Goal: Check status: Check status

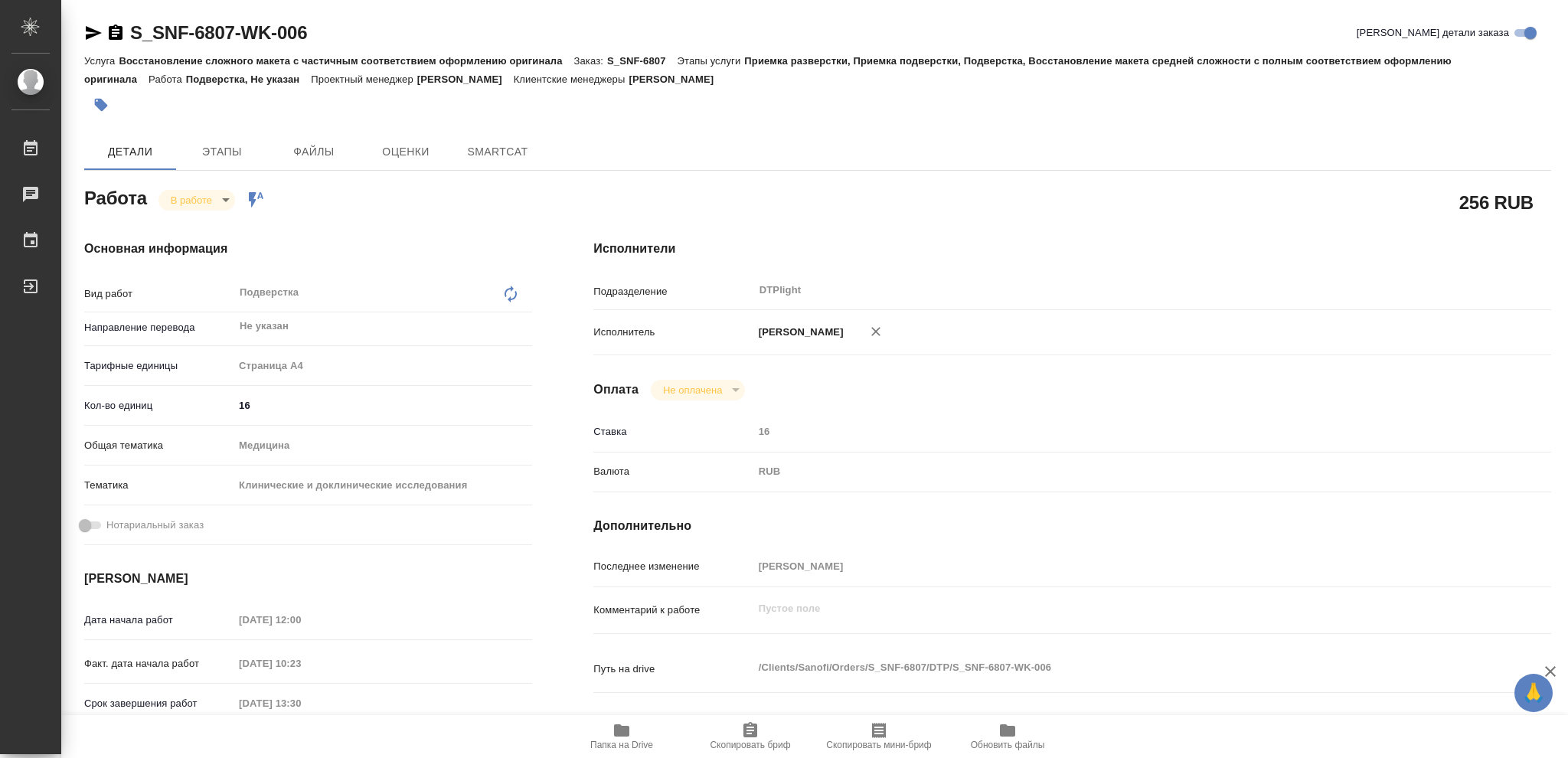
type textarea "x"
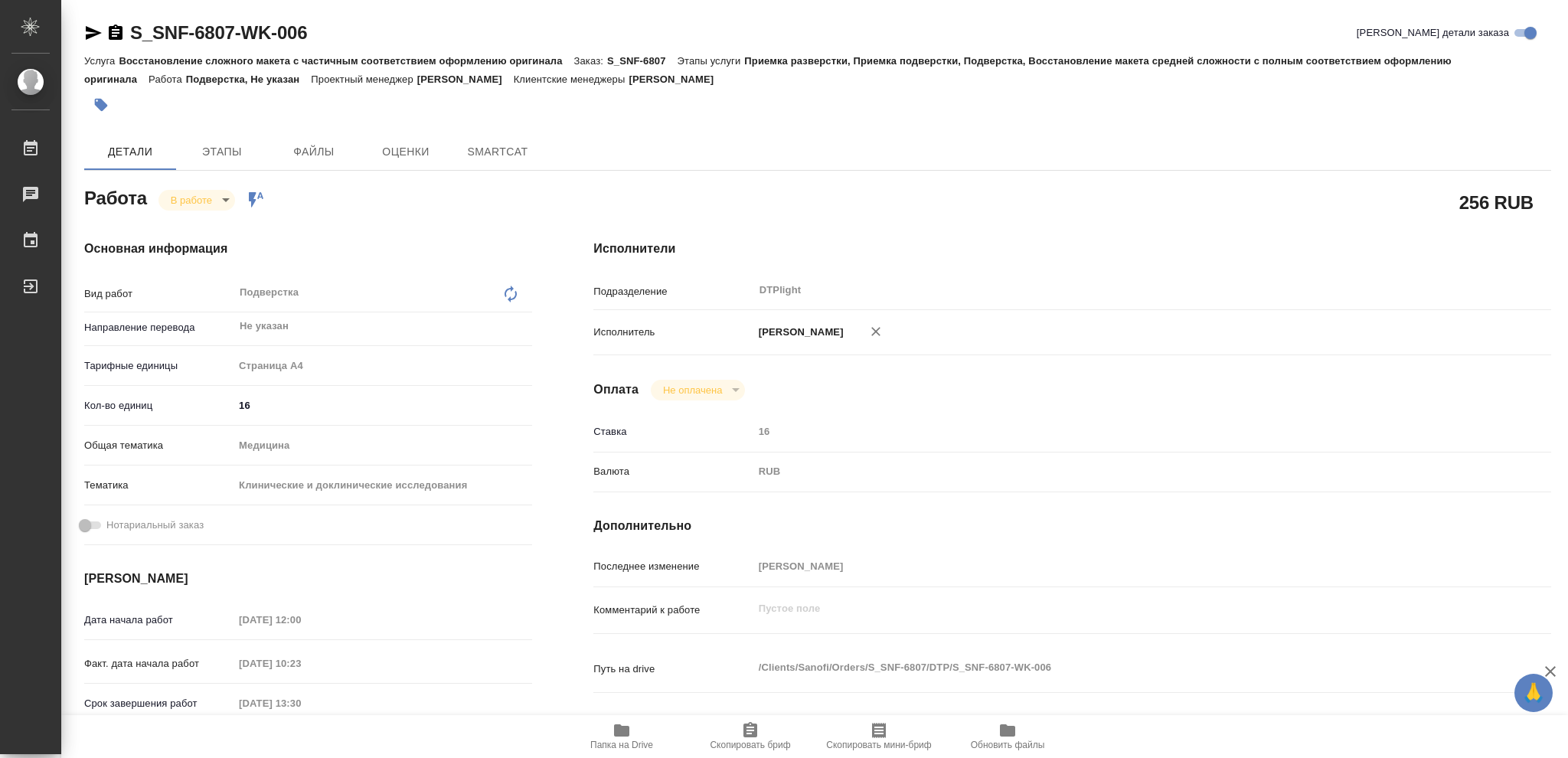
type textarea "x"
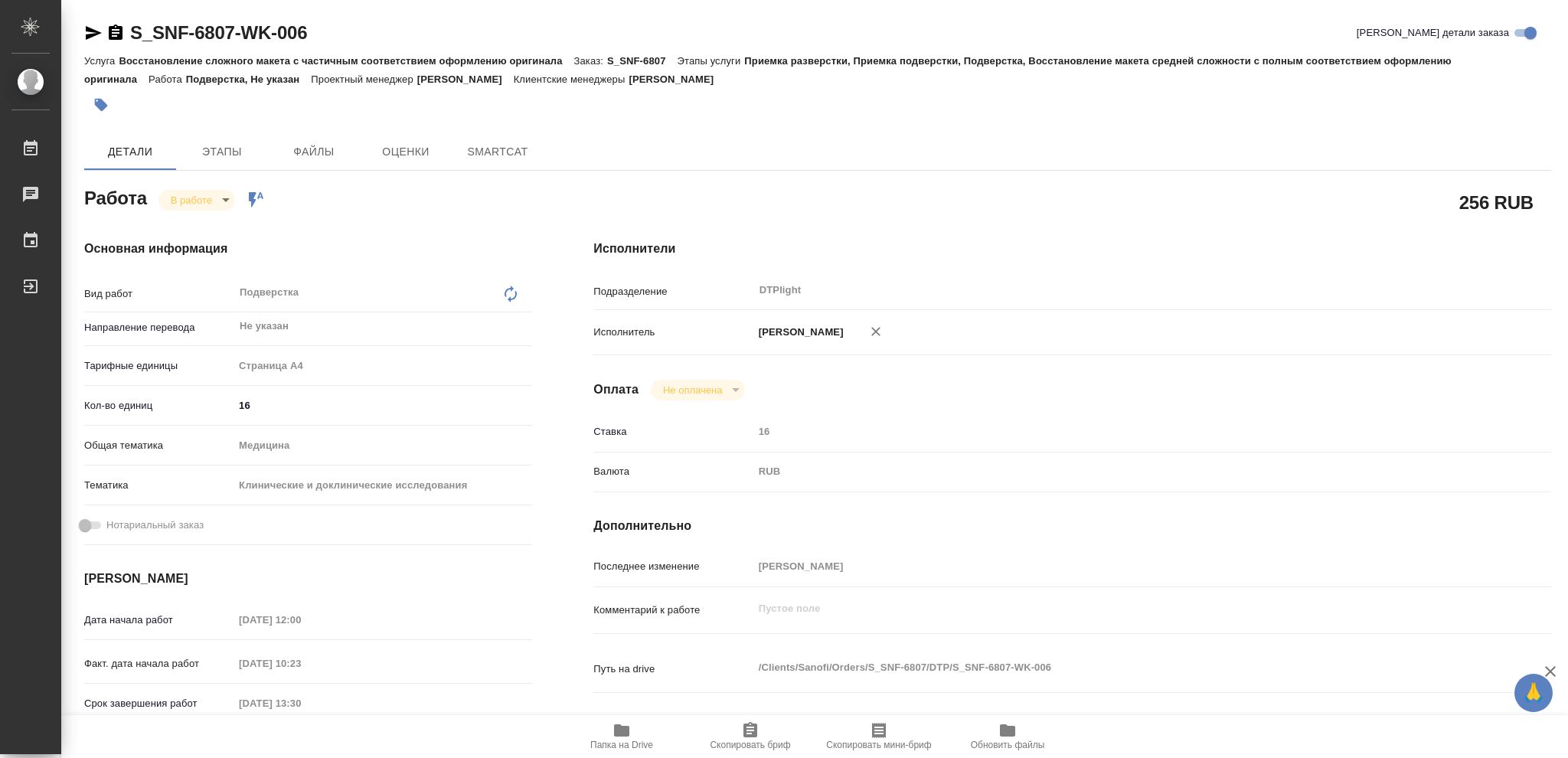
type textarea "x"
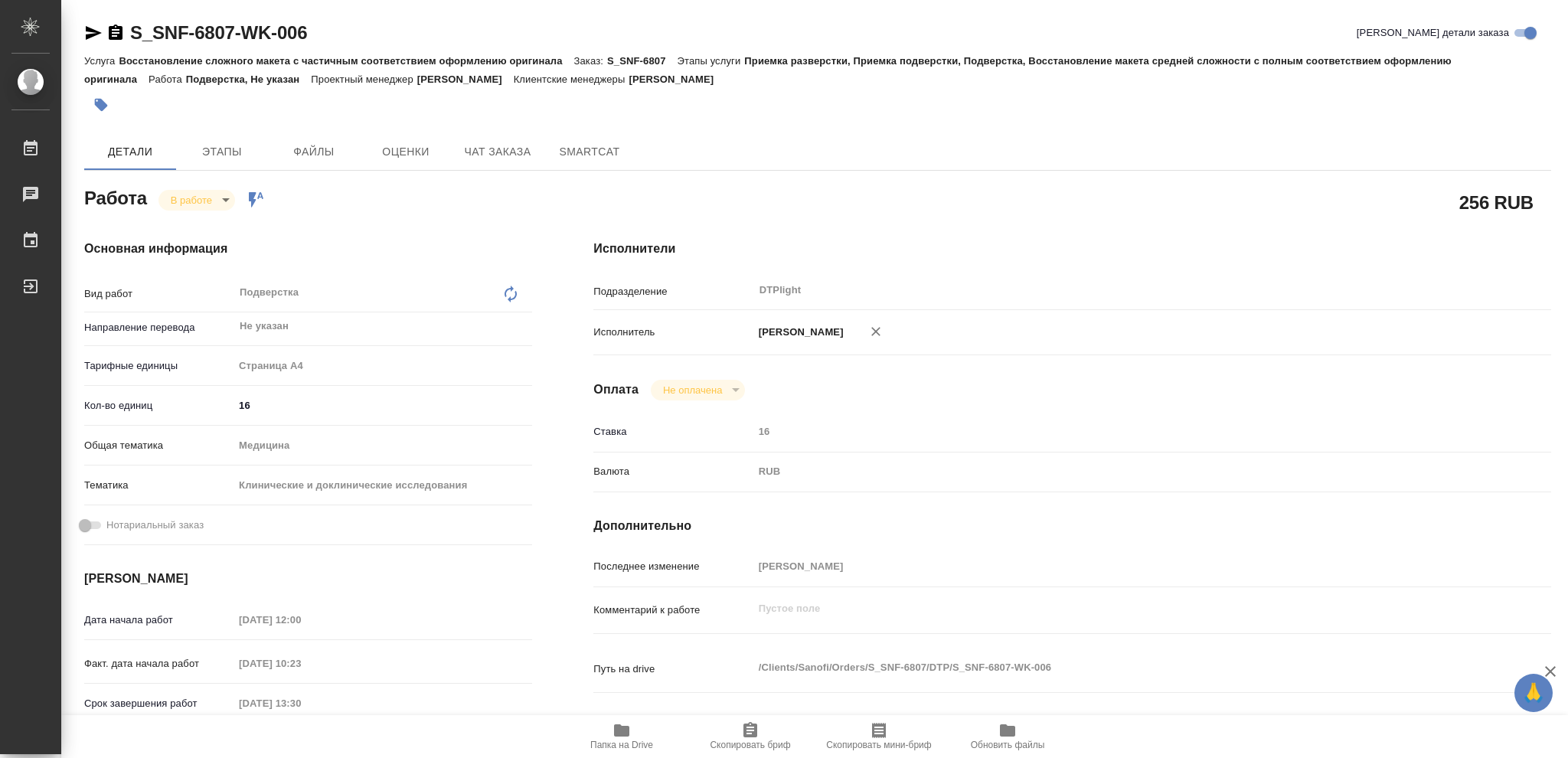
type textarea "x"
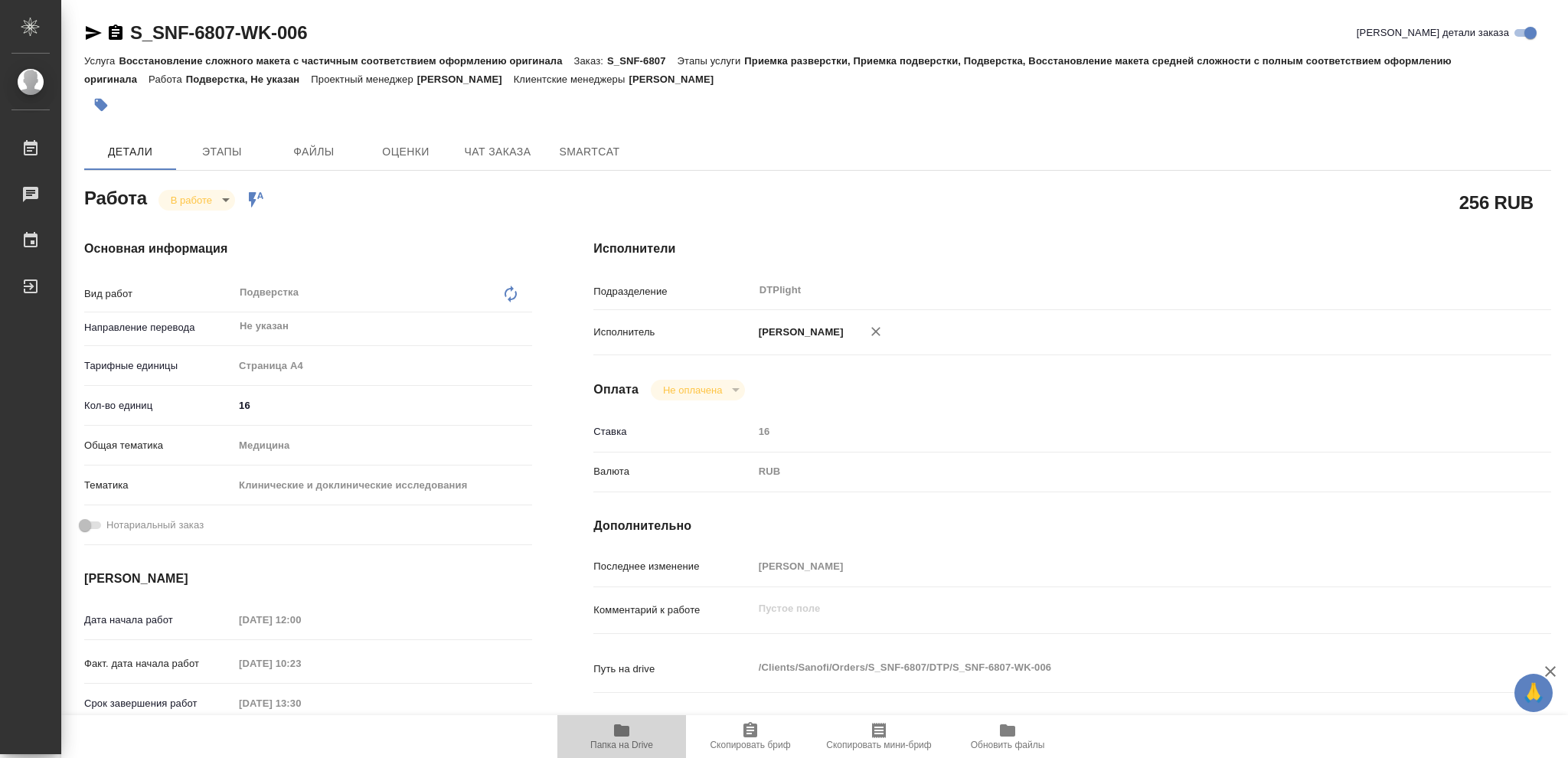
click at [642, 732] on span "Папка на Drive" at bounding box center [621, 735] width 111 height 29
type textarea "x"
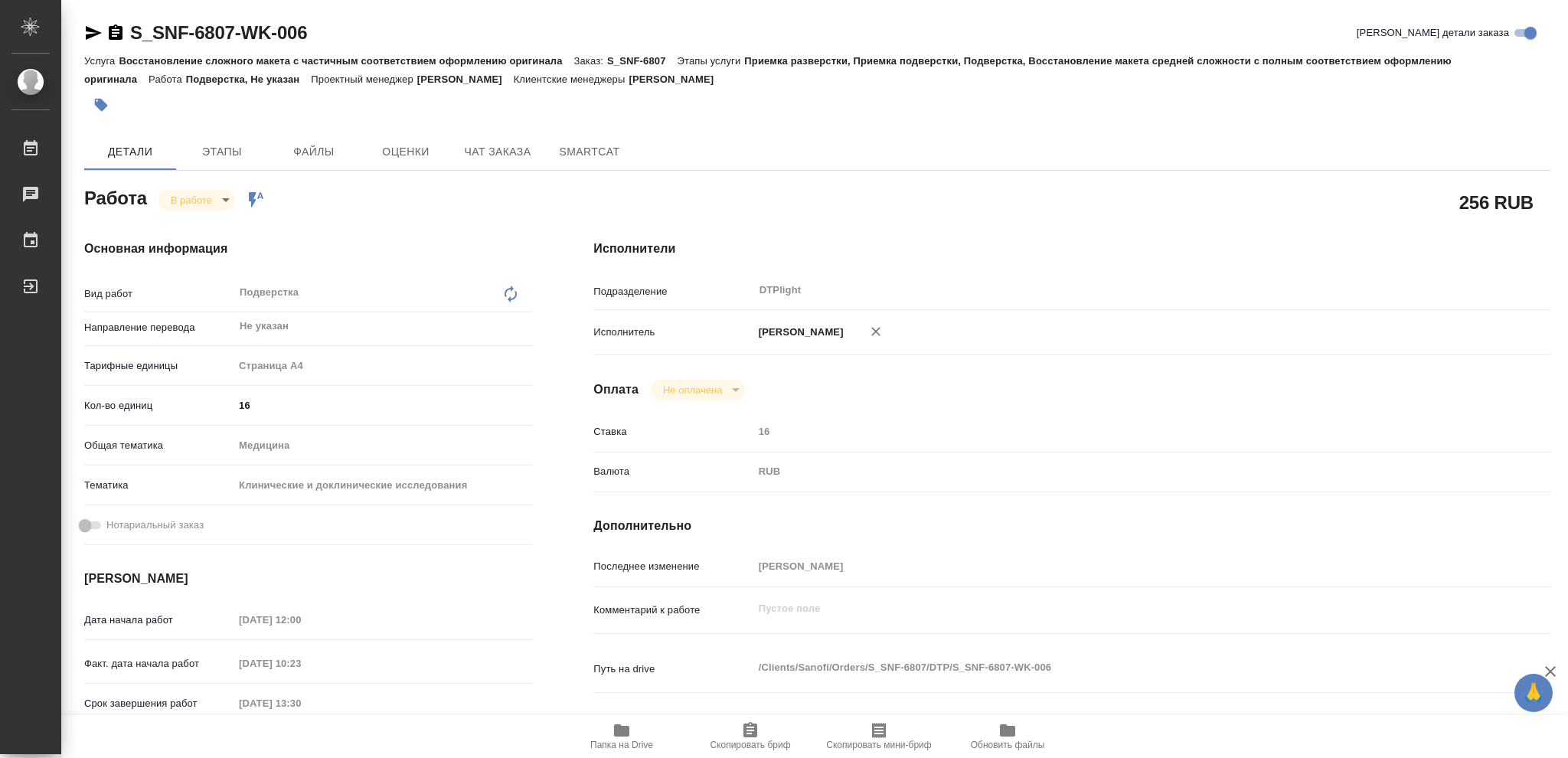
type textarea "x"
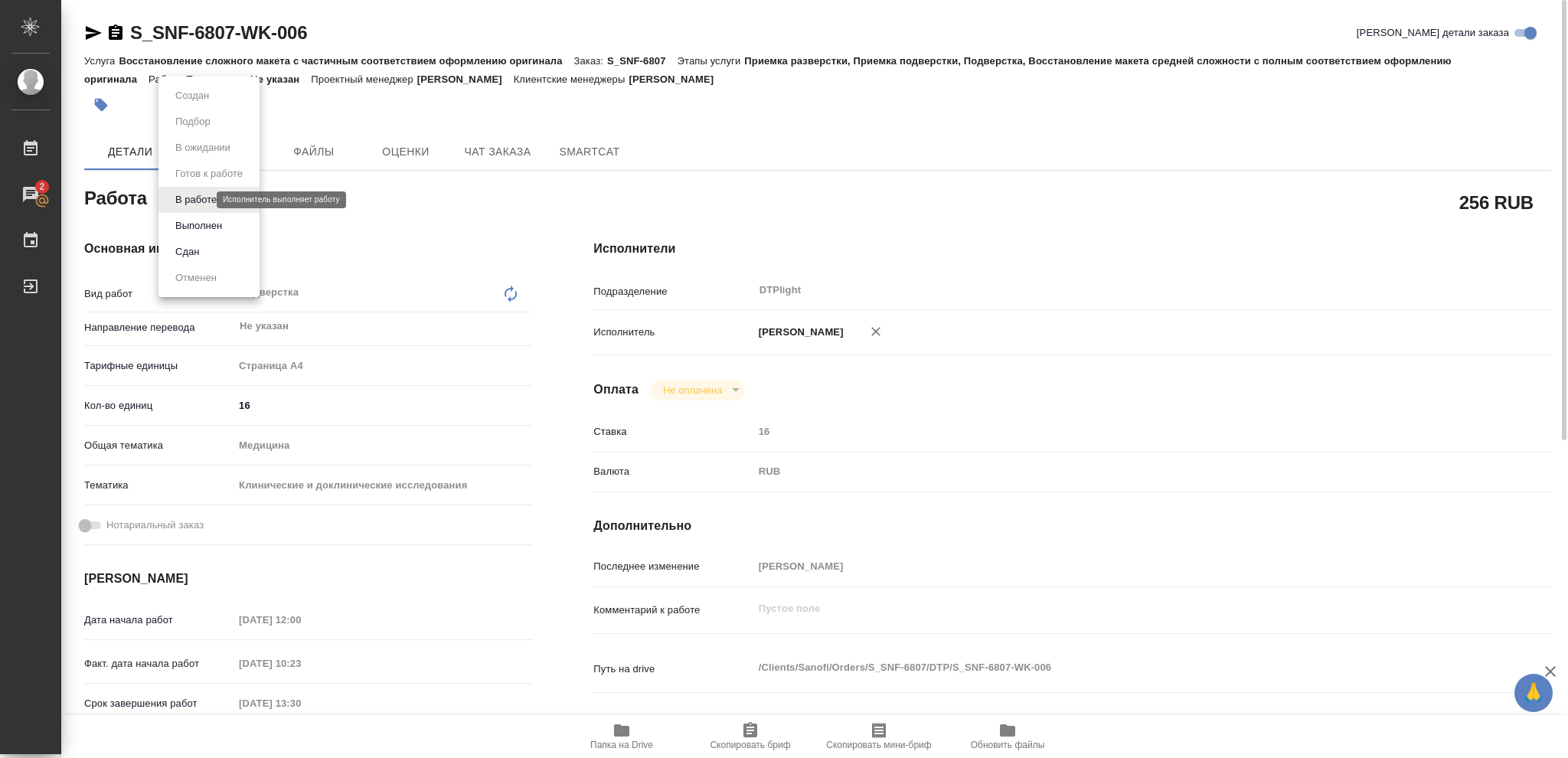
click at [189, 201] on body "🙏 .cls-1 fill:#fff; AWATERA [PERSON_NAME] 2 Чаты График Выйти S_SNF-6807-WK-006…" at bounding box center [784, 379] width 1568 height 758
click at [198, 225] on button "Выполнен" at bounding box center [198, 225] width 56 height 17
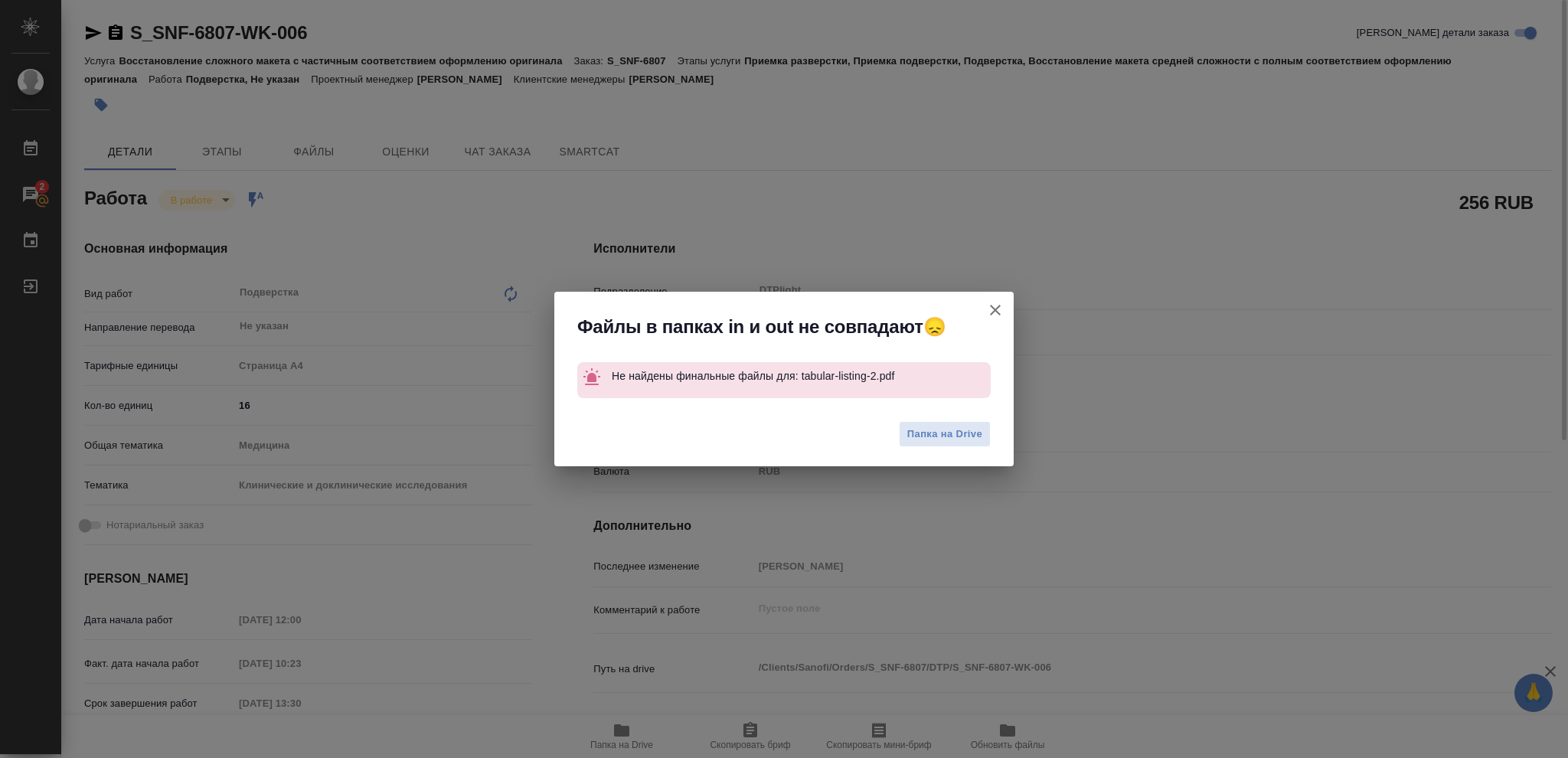
type textarea "x"
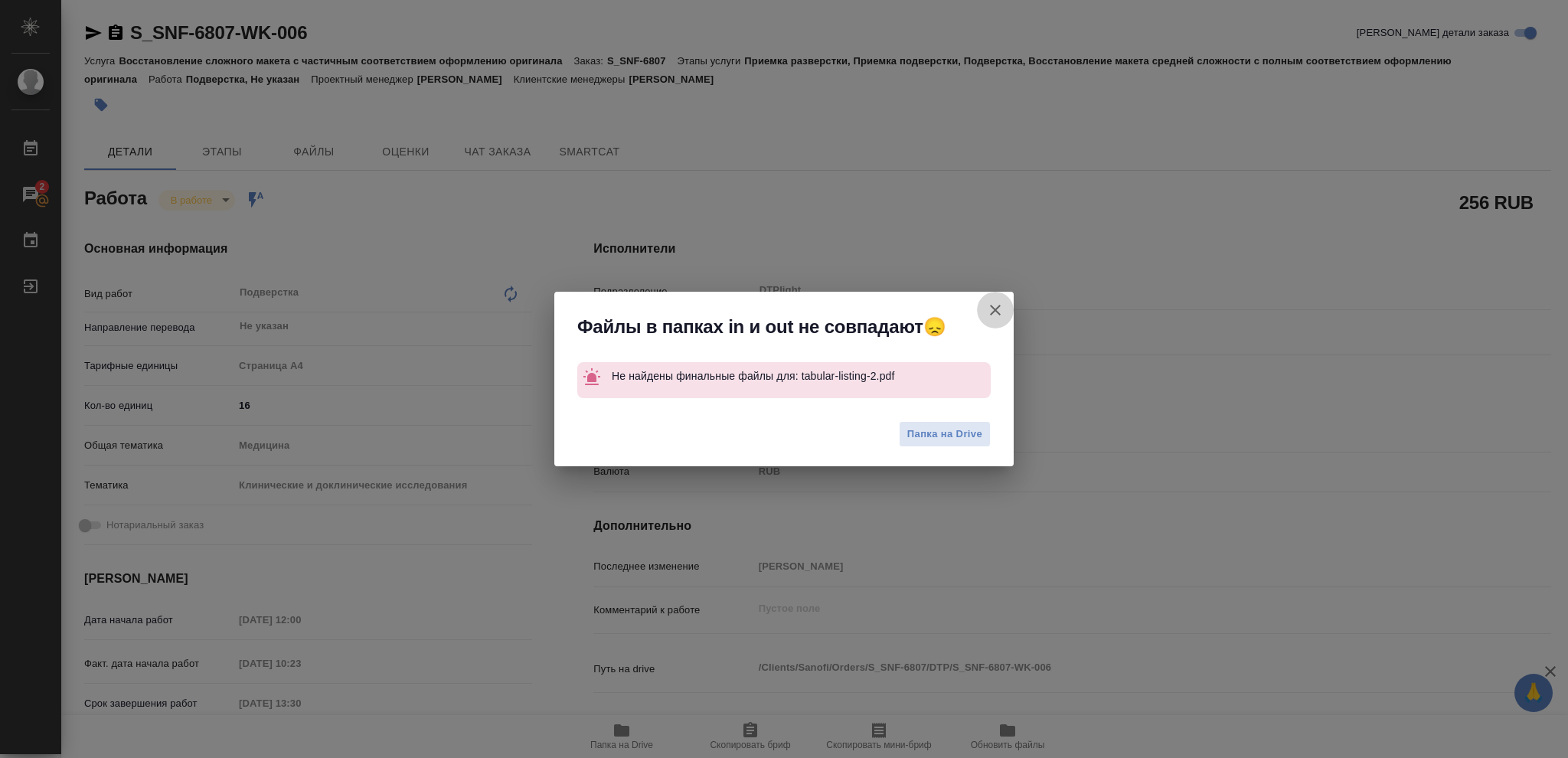
click at [997, 310] on icon "button" at bounding box center [995, 309] width 19 height 19
type textarea "x"
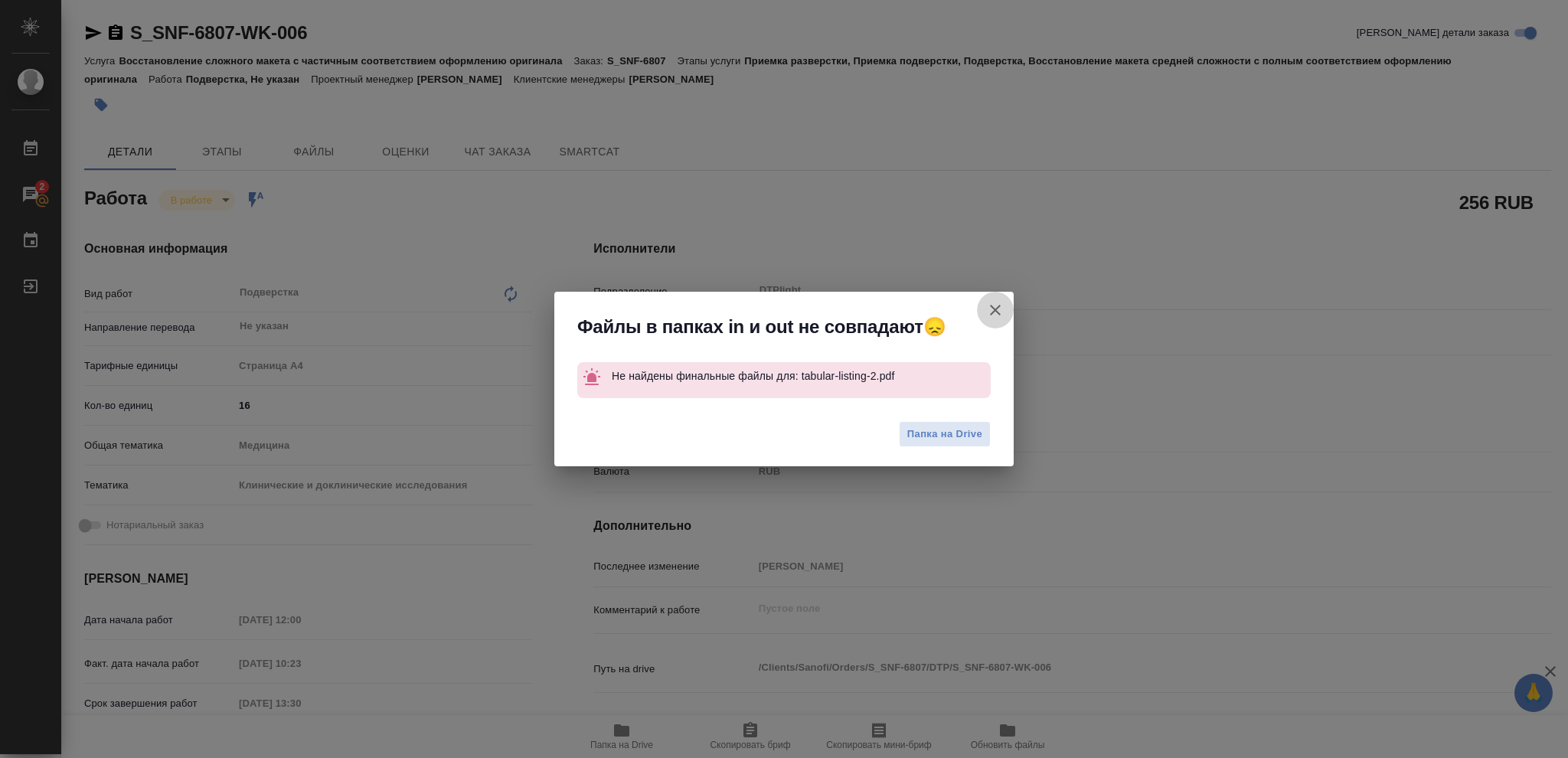
type textarea "x"
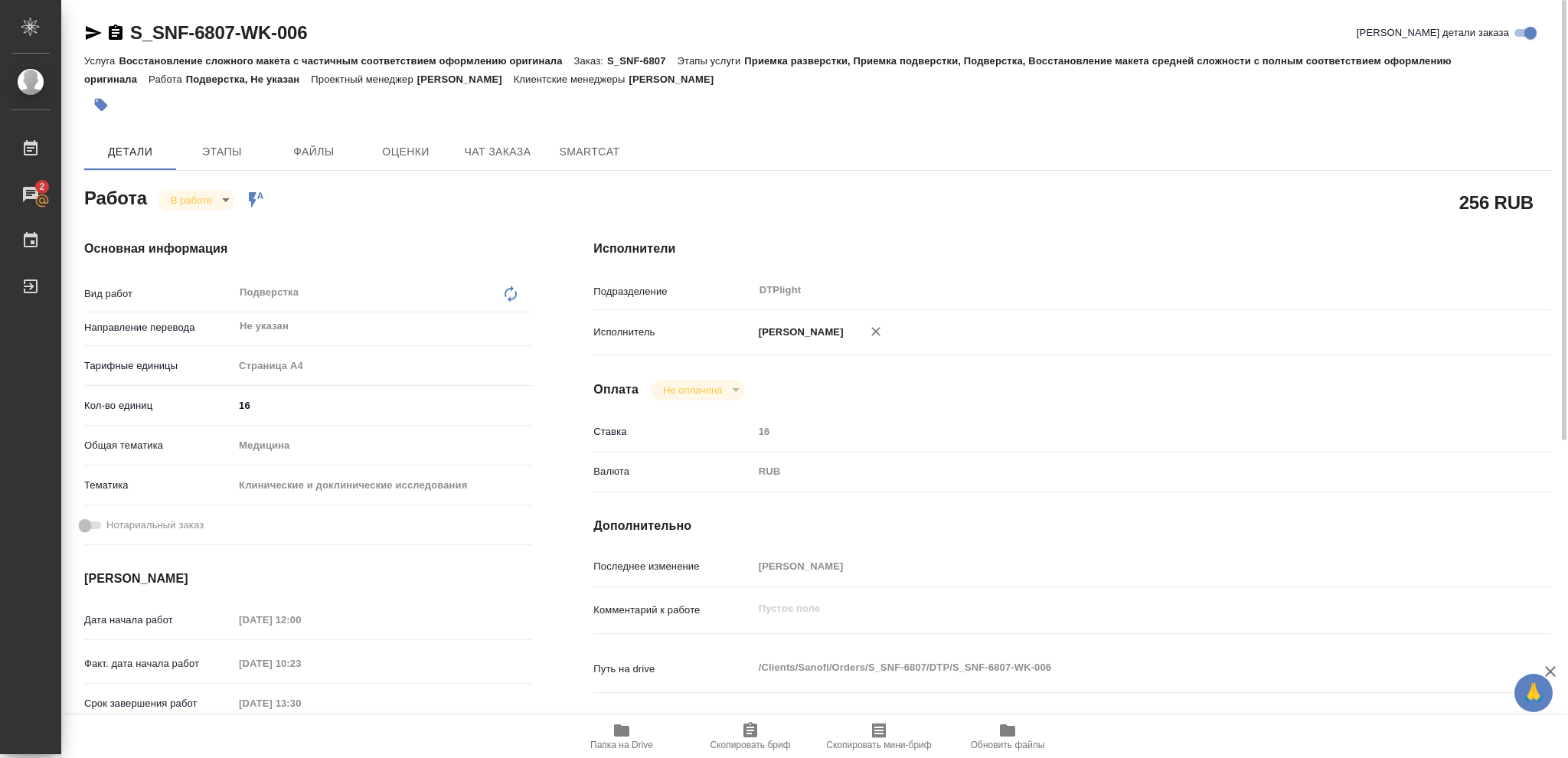
click at [201, 210] on div "Основная информация Вид работ Подверстка x ​ Направление перевода Не указан ​ Т…" at bounding box center [309, 535] width 509 height 653
click at [202, 202] on body "🙏 .cls-1 fill:#fff; AWATERA [PERSON_NAME] 2 Чаты График Выйти S_SNF-6807-WK-006…" at bounding box center [784, 379] width 1568 height 758
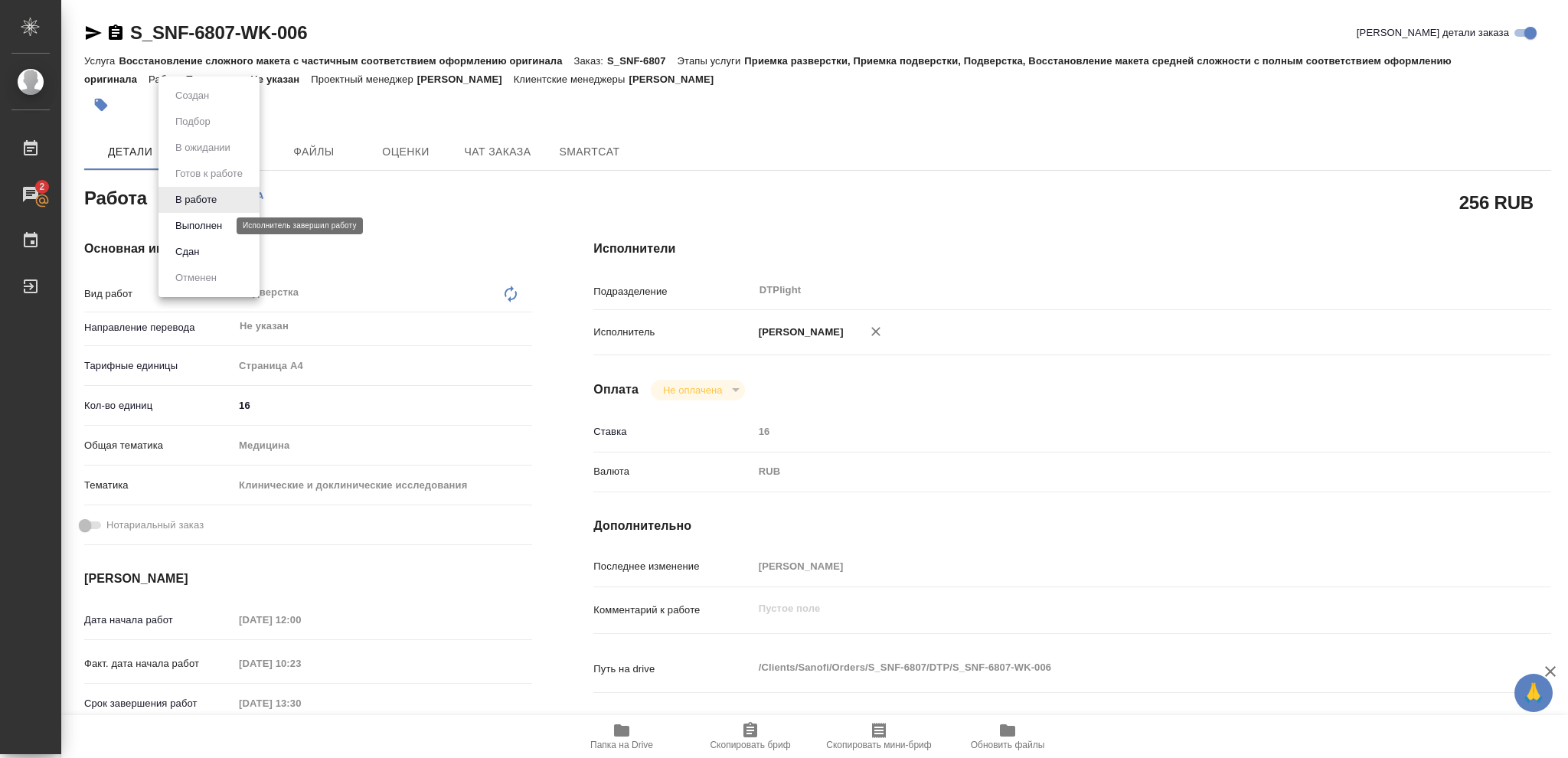
click at [205, 219] on button "Выполнен" at bounding box center [198, 225] width 56 height 17
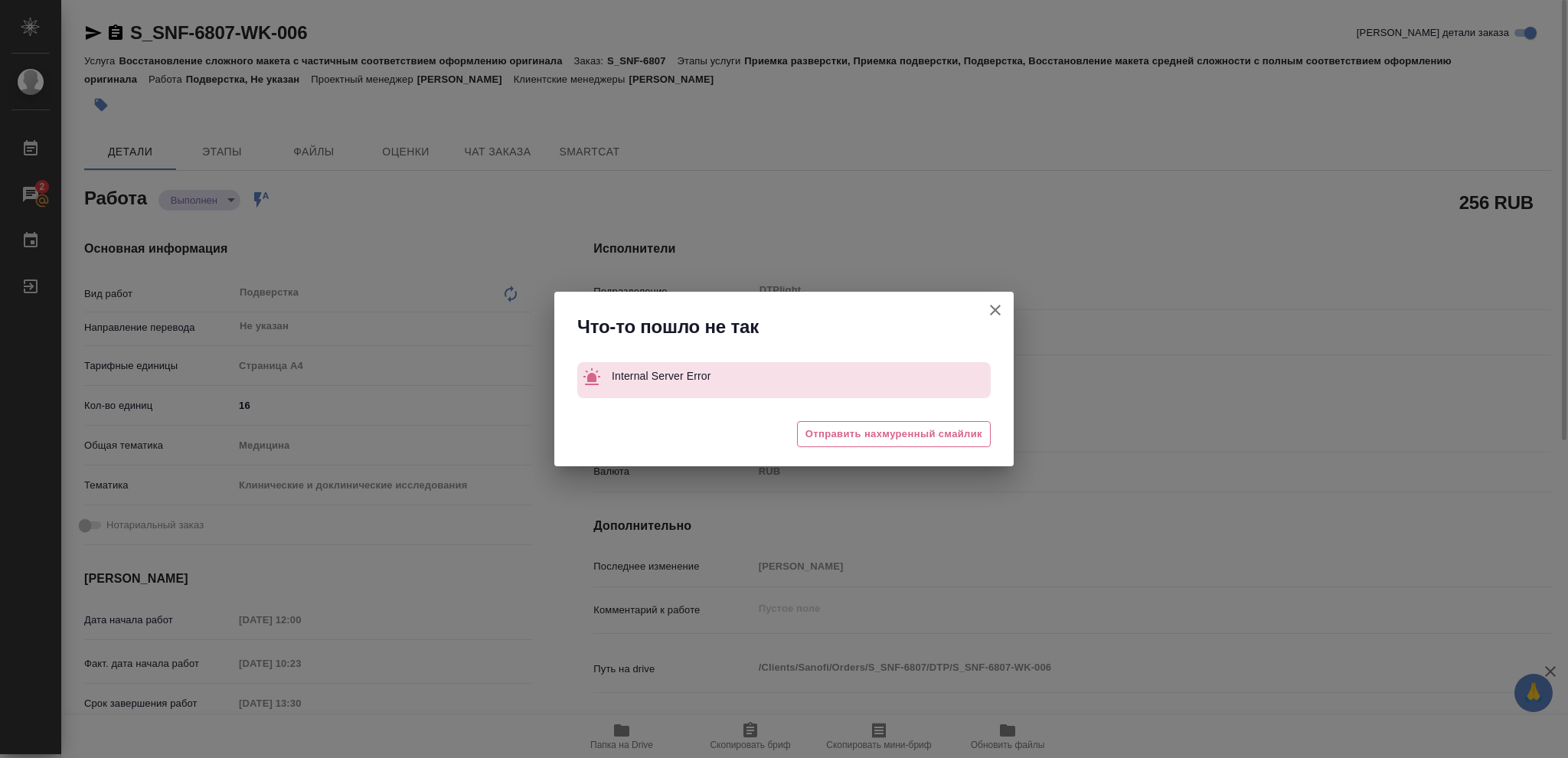
type textarea "x"
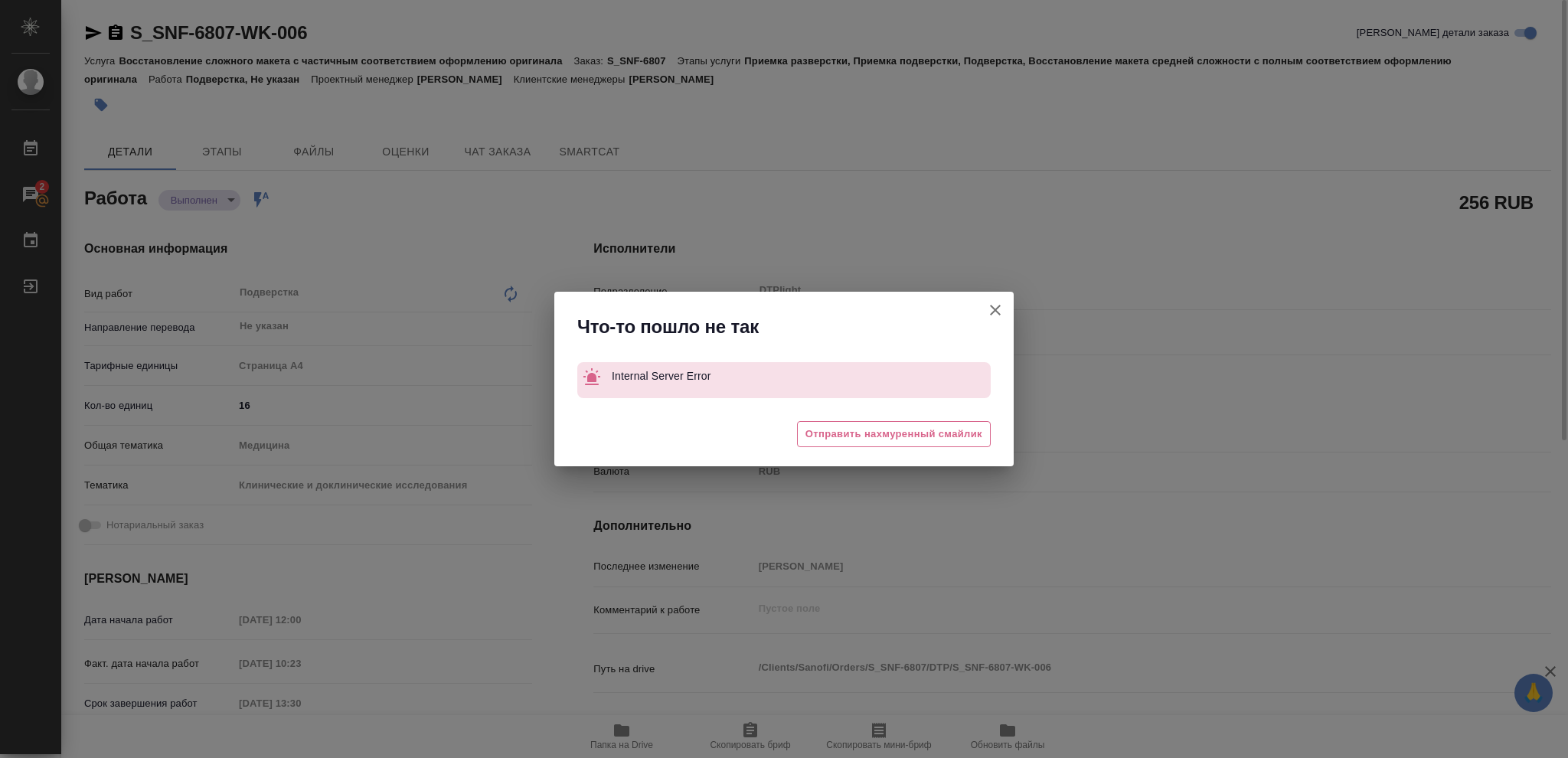
type textarea "x"
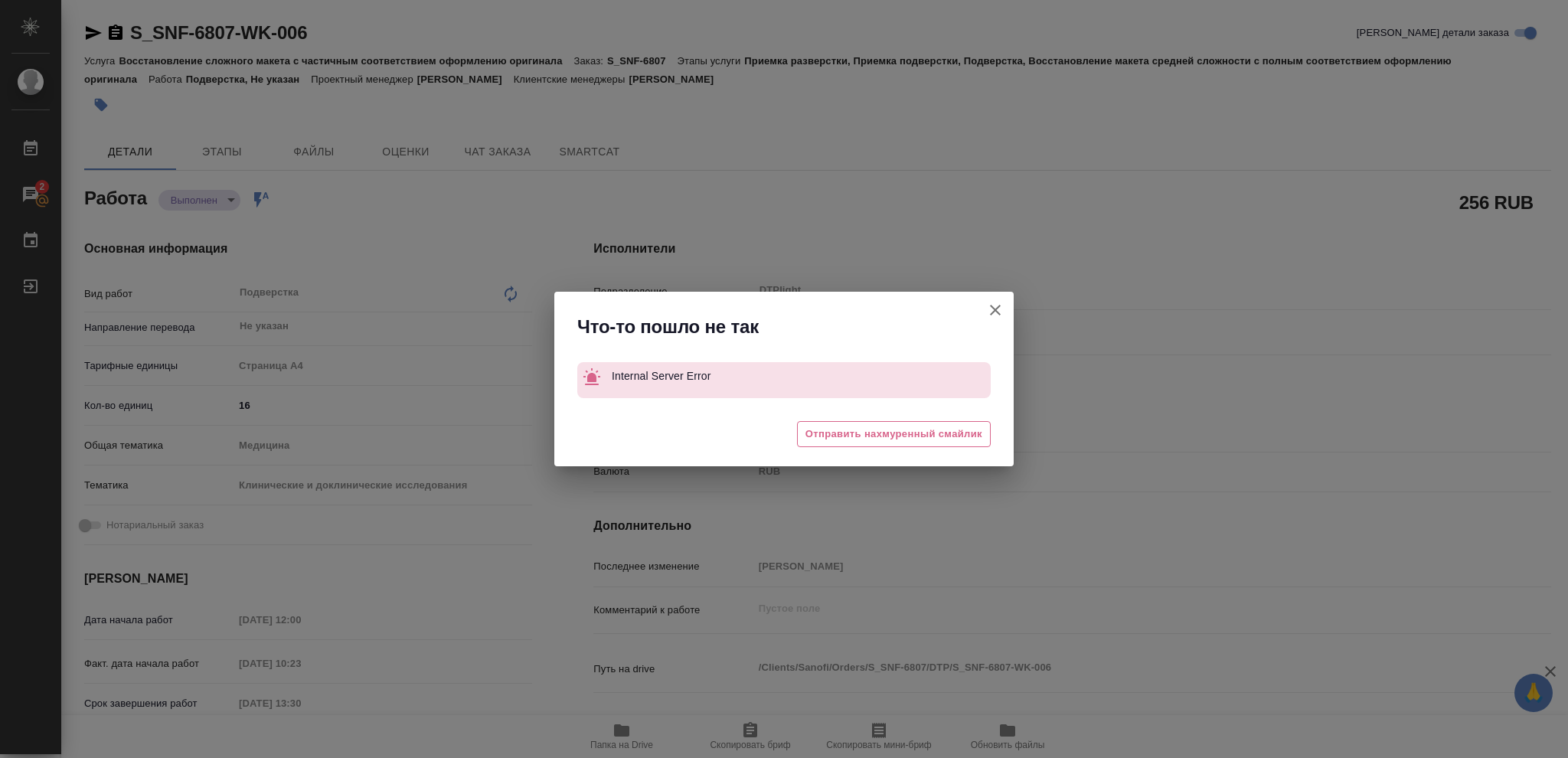
type textarea "x"
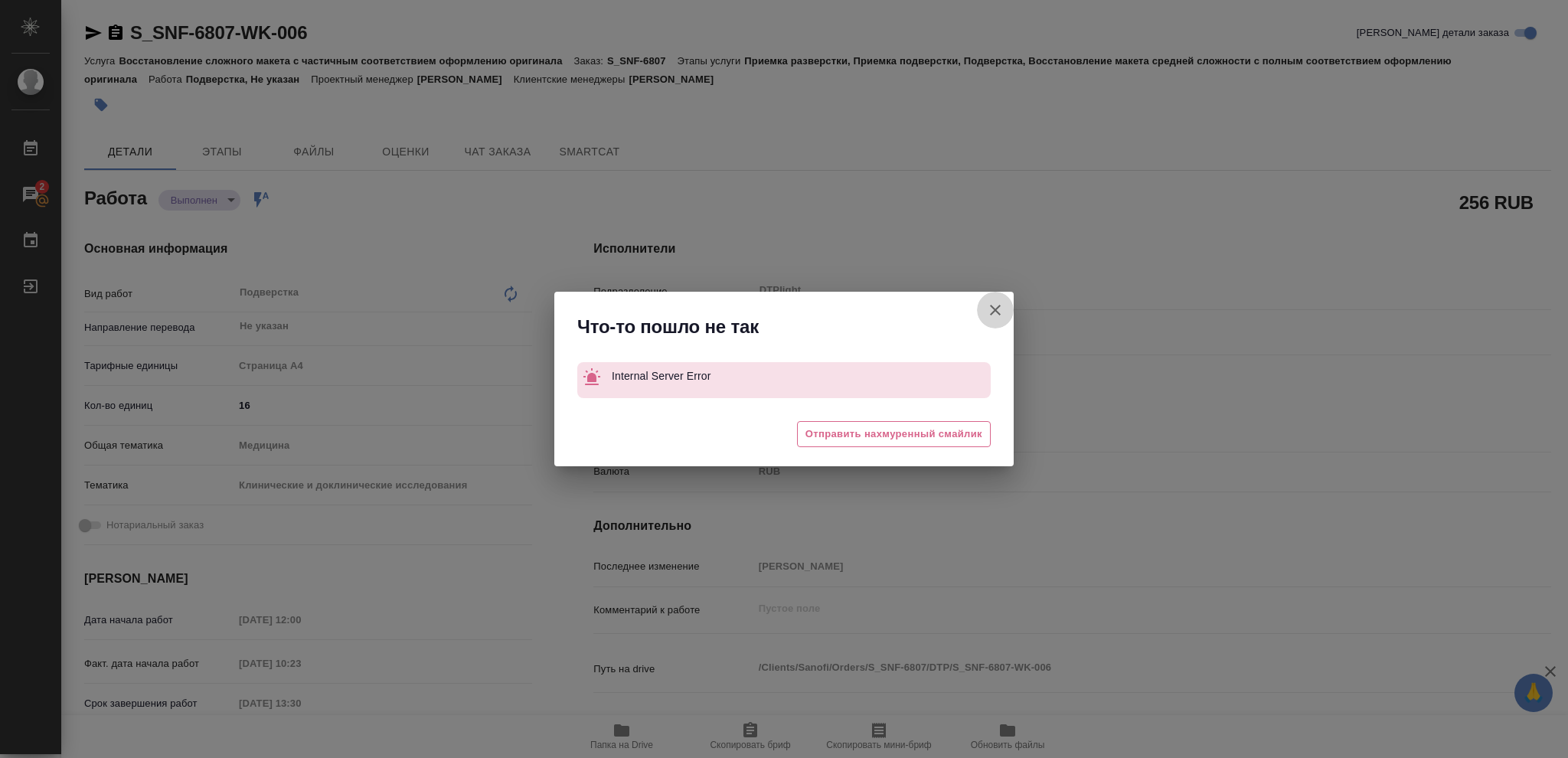
click at [998, 310] on icon "button" at bounding box center [995, 309] width 19 height 19
type textarea "x"
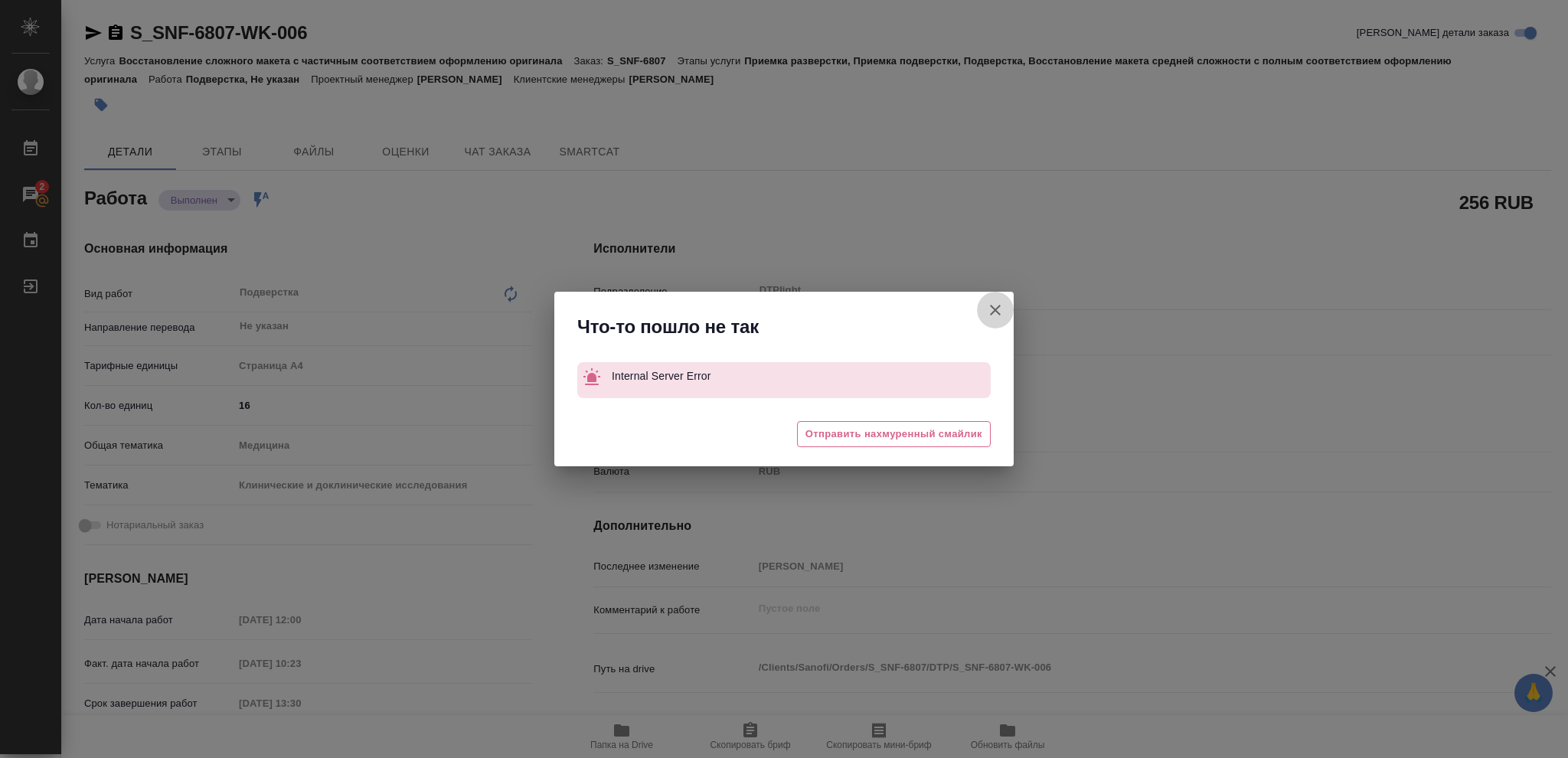
type textarea "x"
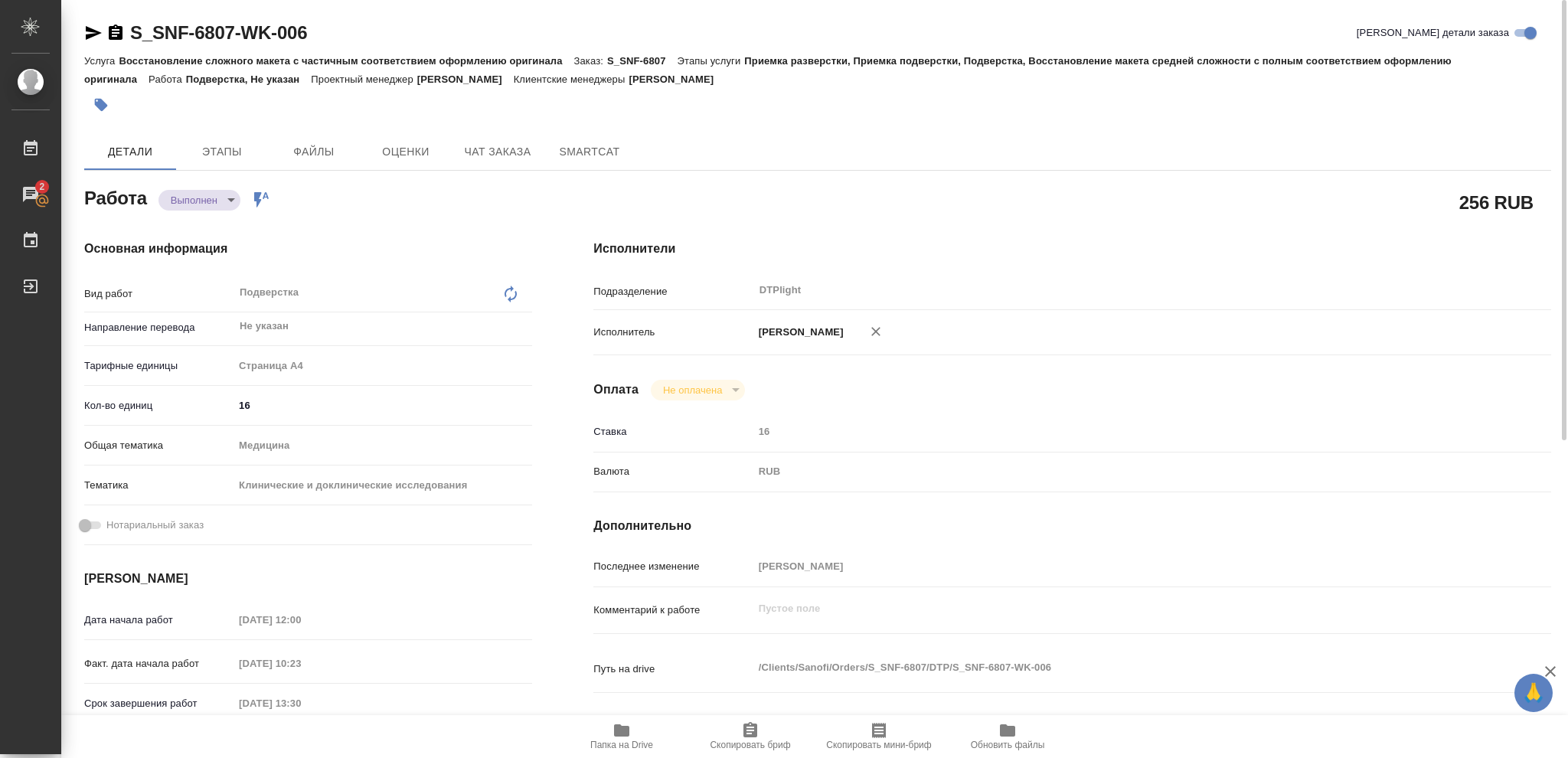
click at [82, 33] on div "S_SNF-6807-WK-006 [PERSON_NAME] детали заказа Услуга Восстановление сложного ма…" at bounding box center [817, 660] width 1484 height 1321
click at [93, 29] on icon "button" at bounding box center [94, 33] width 16 height 14
